Goal: Transaction & Acquisition: Purchase product/service

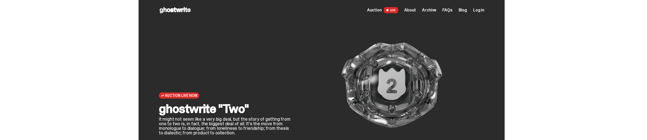
click at [481, 10] on span "Log in" at bounding box center [478, 10] width 11 height 4
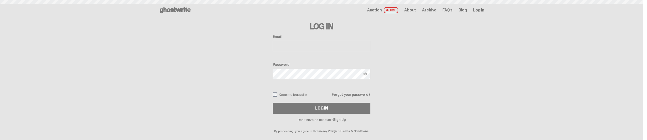
type input "**********"
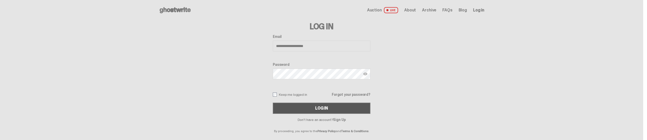
click at [281, 105] on button "Log In" at bounding box center [322, 108] width 98 height 11
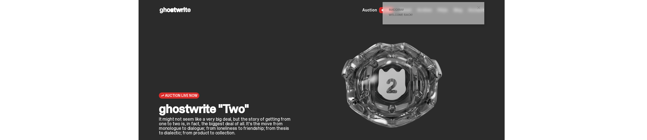
click at [481, 6] on span "close" at bounding box center [478, 7] width 5 height 5
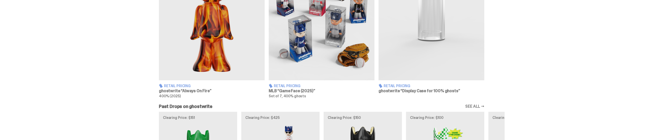
scroll to position [295, 0]
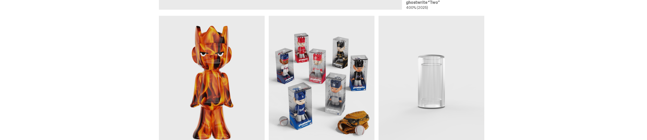
click at [224, 75] on img at bounding box center [212, 82] width 106 height 132
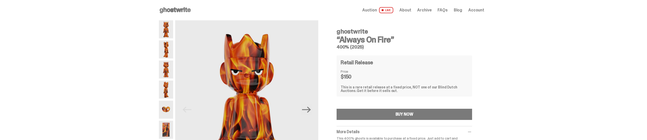
click at [167, 28] on img at bounding box center [166, 29] width 14 height 18
click at [308, 113] on icon "Next" at bounding box center [306, 109] width 9 height 9
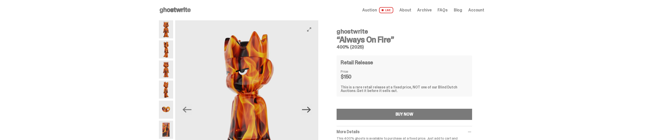
click at [309, 110] on icon "Next" at bounding box center [306, 110] width 9 height 6
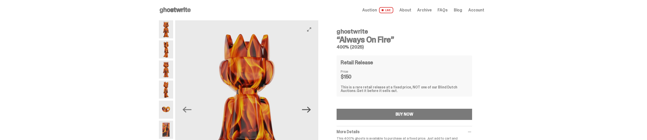
click at [309, 110] on icon "Next" at bounding box center [306, 110] width 9 height 6
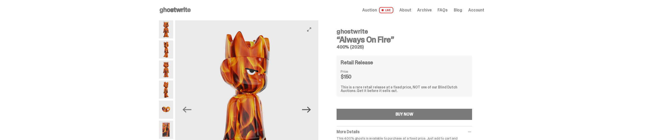
click at [309, 110] on icon "Next" at bounding box center [306, 110] width 9 height 6
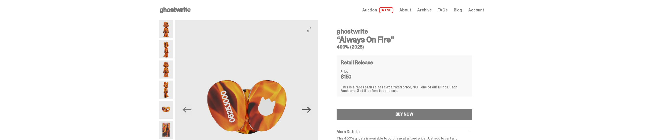
click at [309, 110] on icon "Next" at bounding box center [306, 110] width 9 height 6
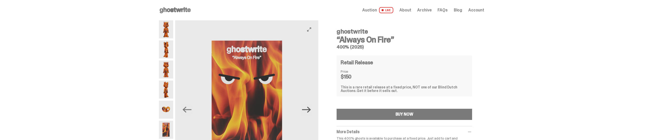
click at [309, 110] on icon "Next" at bounding box center [306, 110] width 9 height 6
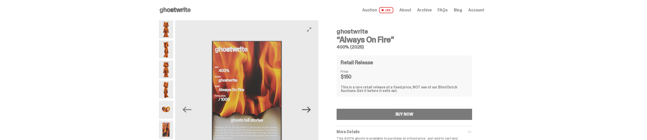
click at [309, 110] on icon "Next" at bounding box center [306, 110] width 9 height 6
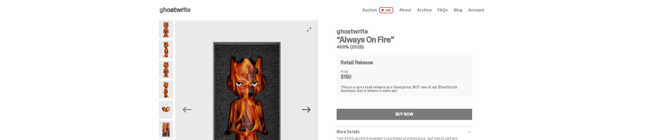
click at [309, 110] on icon "Next" at bounding box center [306, 110] width 9 height 6
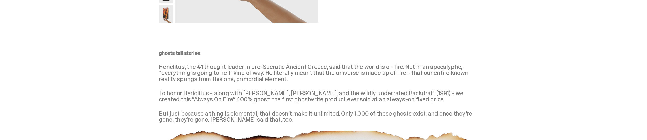
scroll to position [40, 0]
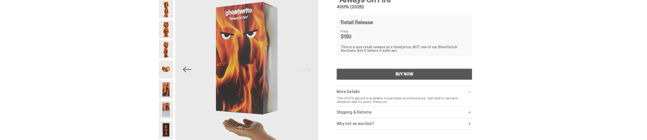
click at [390, 70] on button "BUY NOW" at bounding box center [405, 74] width 136 height 11
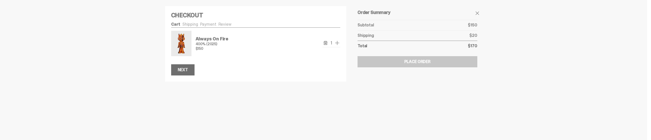
click at [179, 72] on div "Next" at bounding box center [183, 70] width 10 height 4
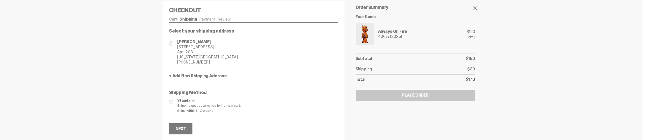
scroll to position [8, 0]
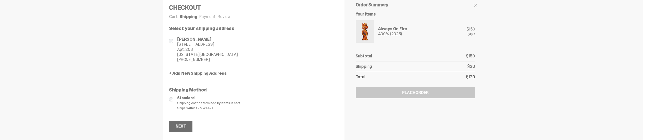
click at [189, 125] on button "Next" at bounding box center [180, 126] width 23 height 11
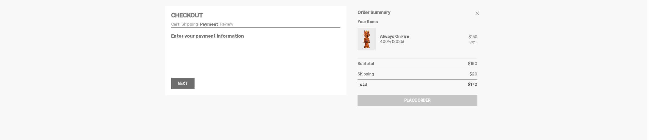
click at [184, 84] on div "Next" at bounding box center [183, 84] width 10 height 4
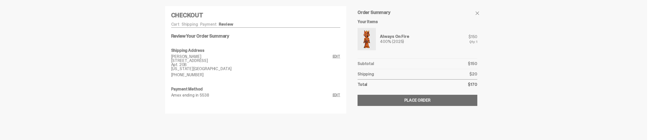
click at [411, 102] on div "Place Order" at bounding box center [417, 100] width 26 height 4
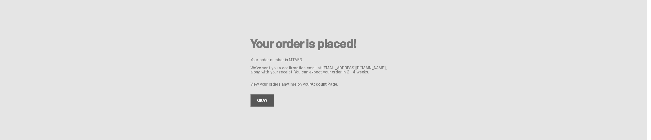
click at [262, 100] on link "OKAY" at bounding box center [262, 100] width 24 height 12
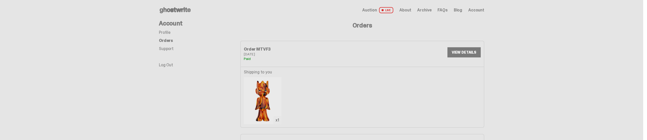
click at [483, 11] on span "Account" at bounding box center [476, 10] width 16 height 4
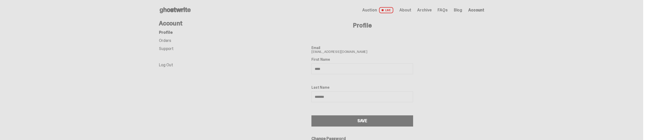
click at [430, 9] on span "Archive" at bounding box center [424, 10] width 14 height 4
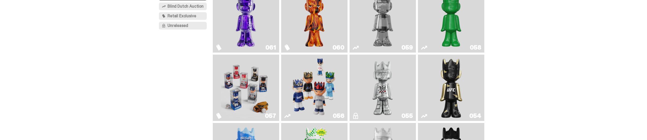
scroll to position [136, 0]
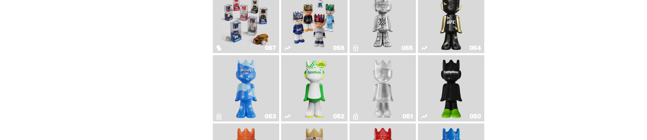
click at [383, 79] on img "LLLoyalty" at bounding box center [383, 88] width 27 height 62
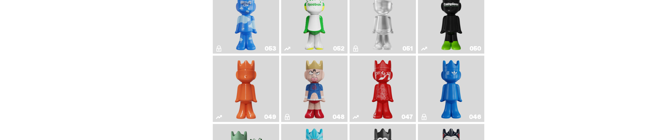
scroll to position [271, 0]
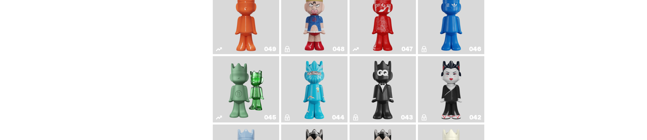
click at [453, 83] on img "Sei Less" at bounding box center [451, 89] width 27 height 62
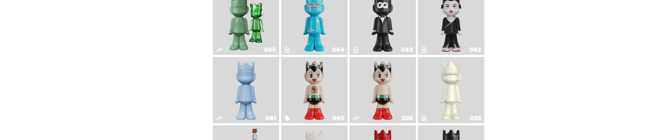
click at [459, 92] on img "1A" at bounding box center [451, 90] width 27 height 62
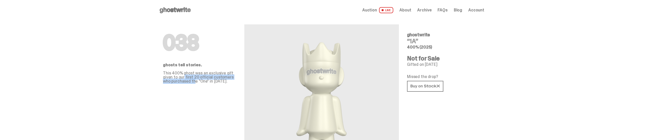
drag, startPoint x: 185, startPoint y: 76, endPoint x: 196, endPoint y: 82, distance: 12.6
click at [196, 82] on p "This 400% ghost was an exclusive gift given to our first 20 official customers …" at bounding box center [199, 77] width 73 height 12
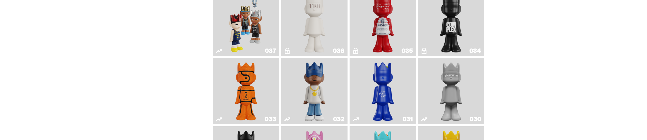
scroll to position [542, 0]
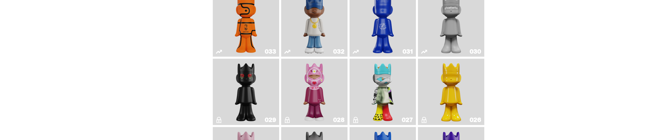
click at [456, 29] on img "One" at bounding box center [451, 23] width 35 height 62
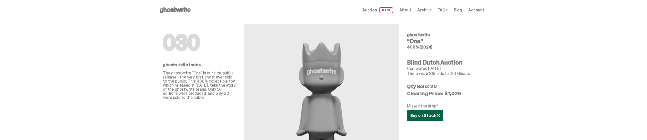
click at [436, 117] on icon at bounding box center [425, 116] width 29 height 4
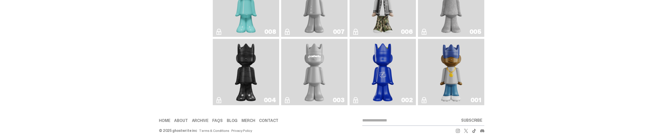
scroll to position [983, 0]
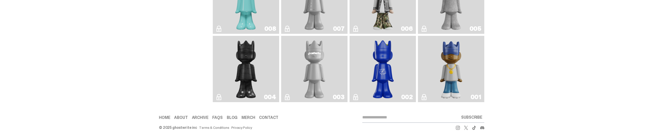
click at [312, 72] on img "ghostwriter" at bounding box center [314, 69] width 27 height 62
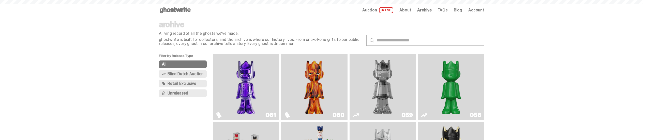
scroll to position [983, 0]
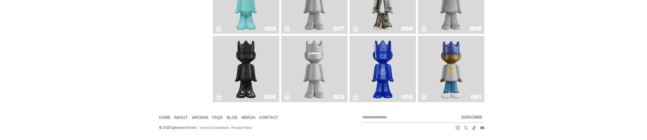
click at [248, 63] on img "Toy Store" at bounding box center [246, 69] width 27 height 62
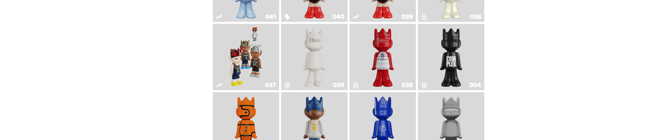
scroll to position [508, 0]
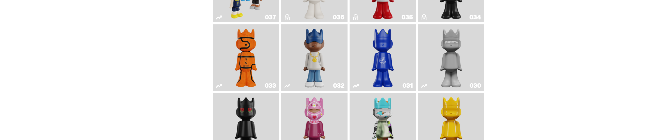
click at [245, 63] on img "Game Ball" at bounding box center [246, 57] width 27 height 62
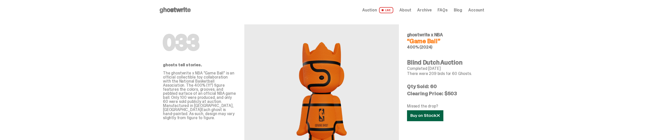
click at [423, 114] on icon at bounding box center [425, 116] width 29 height 4
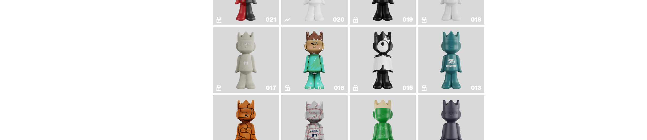
scroll to position [712, 0]
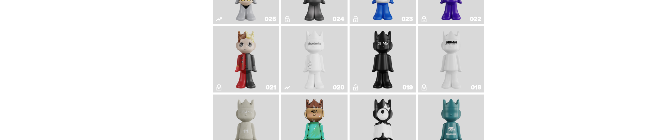
click at [315, 72] on img "ghost" at bounding box center [314, 59] width 35 height 62
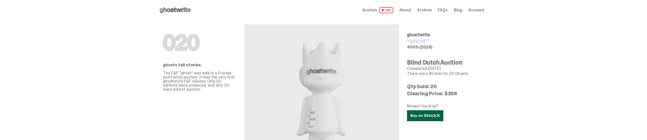
click at [416, 116] on icon at bounding box center [425, 116] width 29 height 4
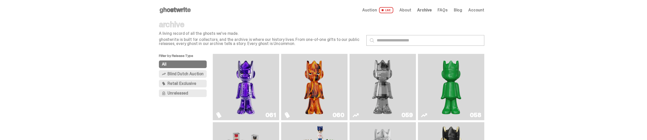
click at [177, 84] on span "Retail Exclusive" at bounding box center [182, 84] width 28 height 4
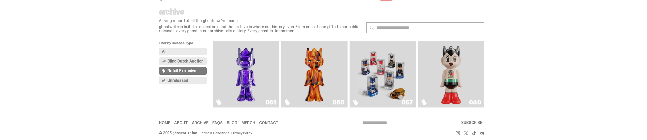
scroll to position [19, 0]
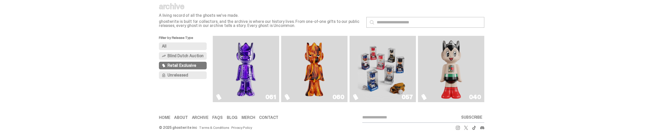
click at [381, 66] on img "Game Face (2025)" at bounding box center [383, 69] width 50 height 62
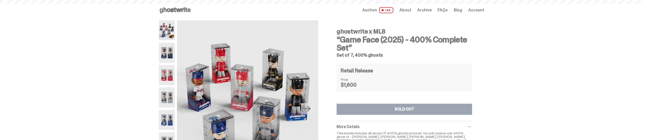
scroll to position [19, 0]
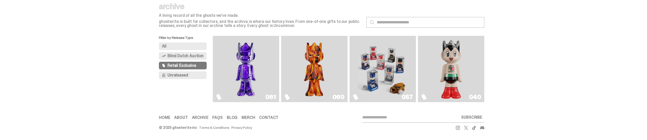
click at [313, 72] on img "Always On Fire" at bounding box center [314, 69] width 50 height 62
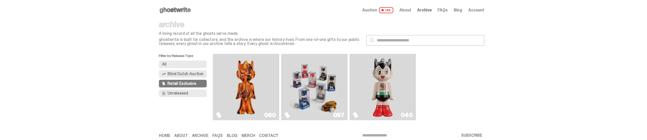
click at [188, 75] on span "Blind Dutch Auction" at bounding box center [186, 74] width 36 height 4
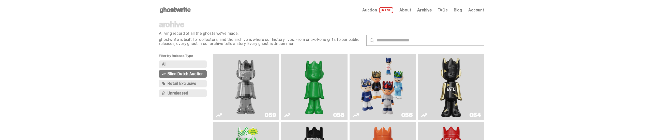
click at [187, 81] on button "Retail Exclusive" at bounding box center [183, 84] width 48 height 8
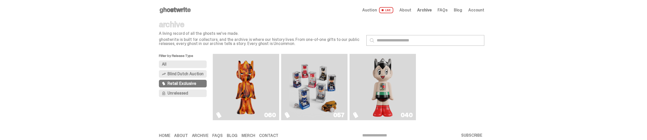
click at [167, 62] on span "All" at bounding box center [164, 64] width 5 height 4
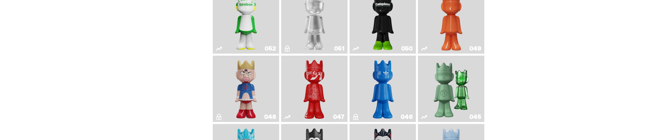
scroll to position [271, 0]
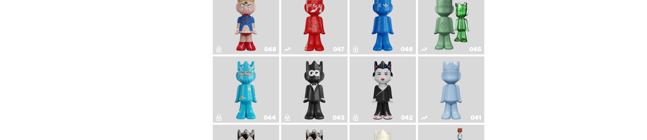
click at [455, 86] on img "Schrödinger's ghost: Winter Blue" at bounding box center [451, 89] width 27 height 62
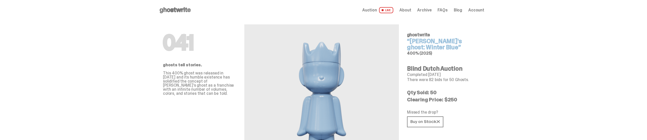
click at [421, 116] on div "Missed the drop?" at bounding box center [443, 119] width 73 height 18
click at [422, 117] on link at bounding box center [425, 121] width 36 height 11
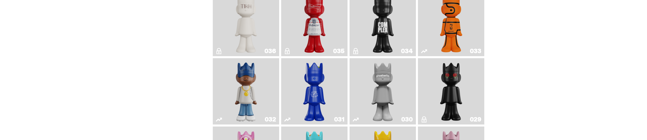
scroll to position [542, 0]
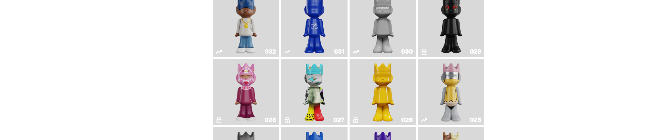
click at [386, 27] on img "One" at bounding box center [382, 23] width 35 height 62
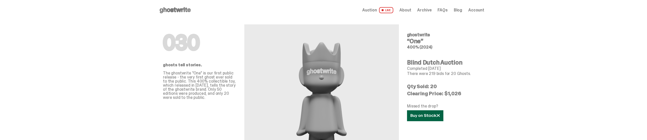
click at [422, 114] on icon at bounding box center [425, 116] width 29 height 4
